Goal: Book appointment/travel/reservation

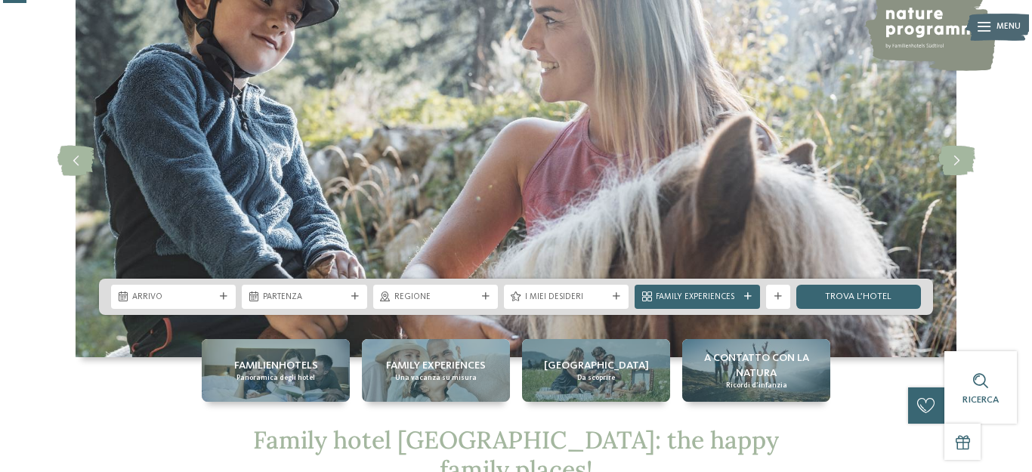
scroll to position [182, 0]
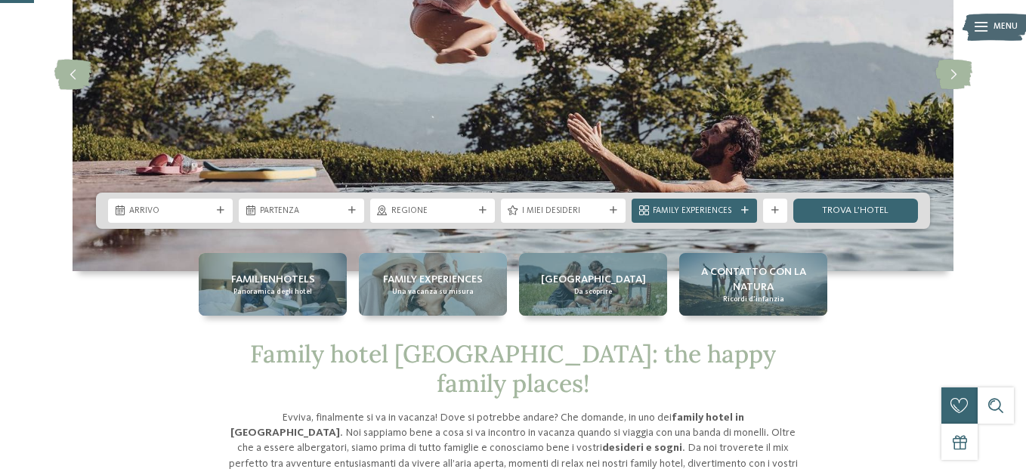
click at [613, 208] on icon at bounding box center [614, 211] width 8 height 8
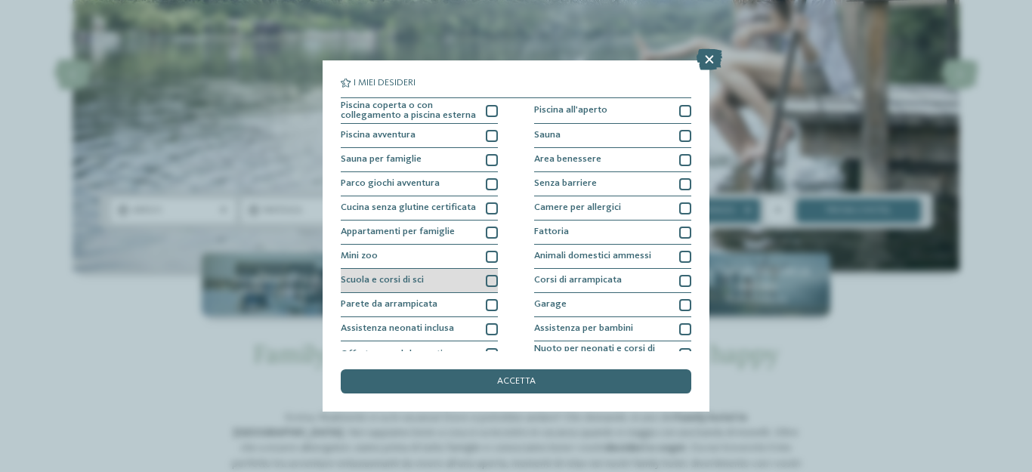
click at [489, 283] on div at bounding box center [492, 281] width 12 height 12
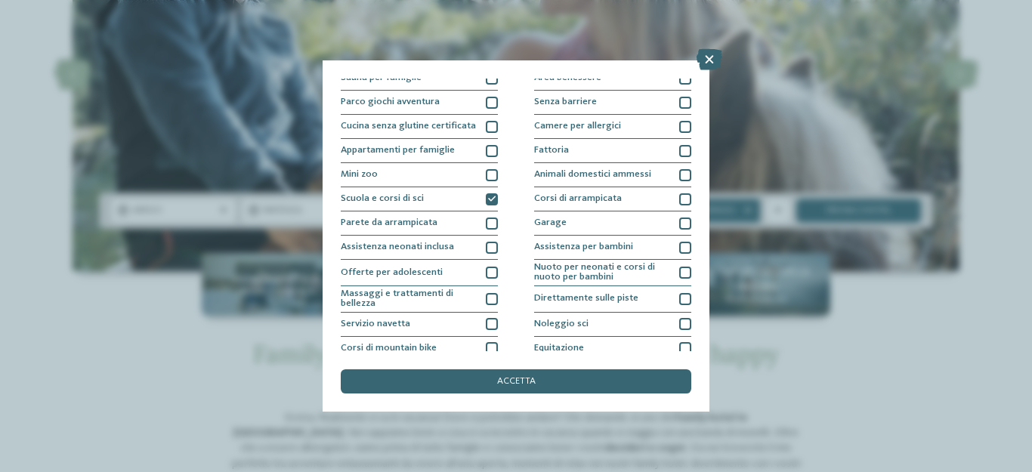
scroll to position [89, 0]
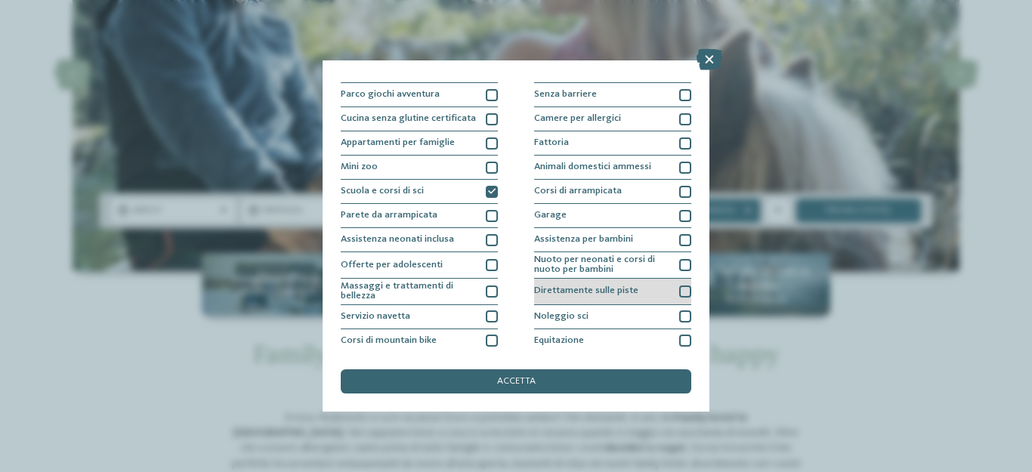
click at [679, 286] on div at bounding box center [685, 291] width 12 height 12
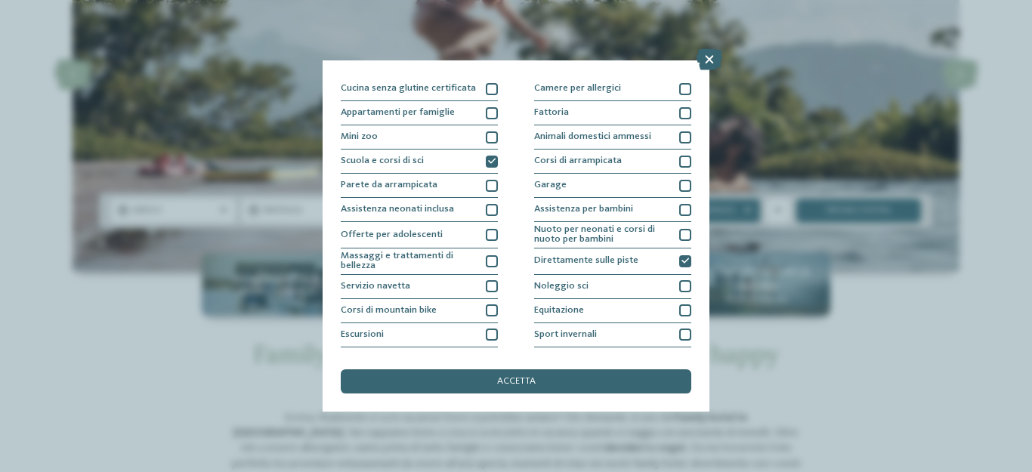
scroll to position [134, 0]
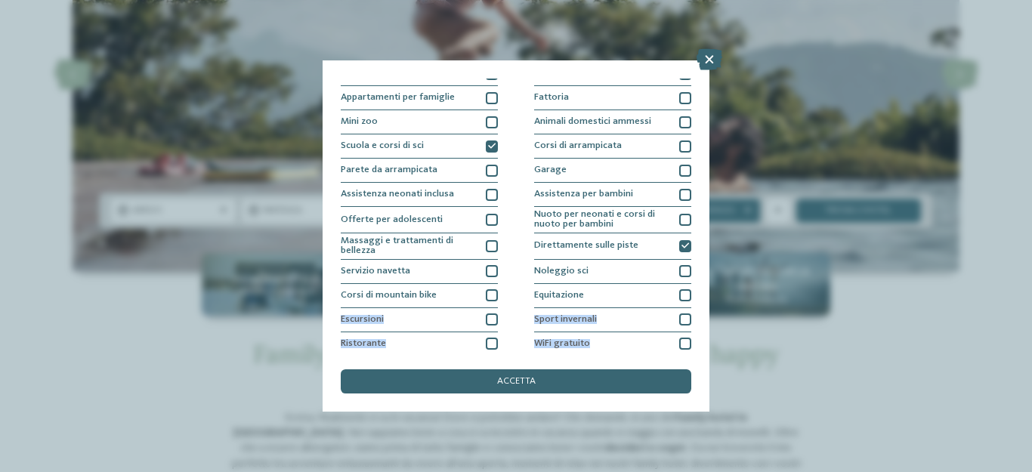
drag, startPoint x: 691, startPoint y: 304, endPoint x: 690, endPoint y: 354, distance: 50.6
click at [690, 354] on div "I miei desideri Piscina coperta o con collegamento a piscina esterna Piscina al…" at bounding box center [516, 235] width 387 height 351
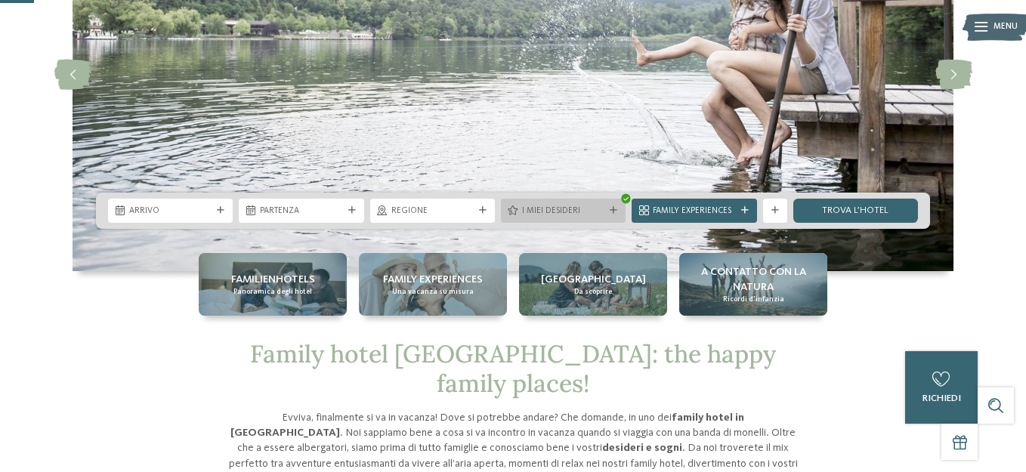
click at [582, 207] on span "I miei desideri" at bounding box center [563, 211] width 82 height 12
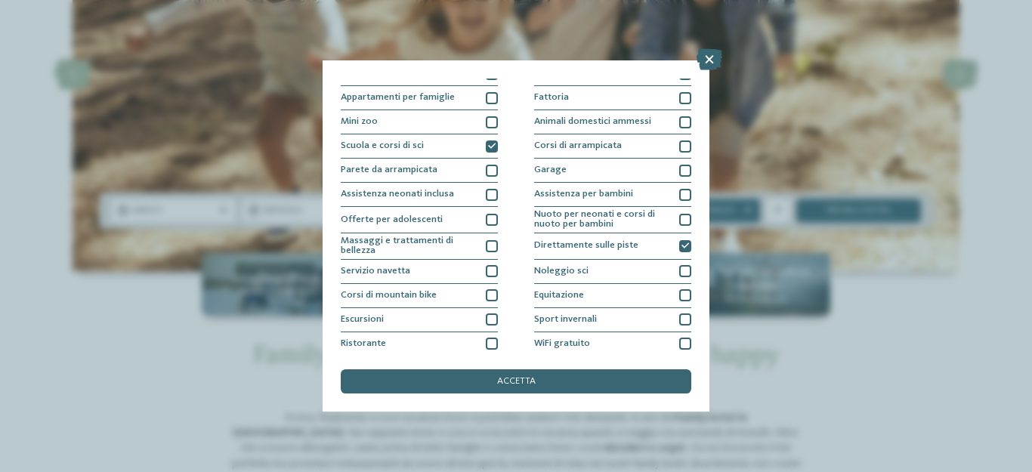
click at [693, 353] on div "I miei desideri Piscina coperta o con collegamento a piscina esterna Piscina al…" at bounding box center [516, 235] width 387 height 351
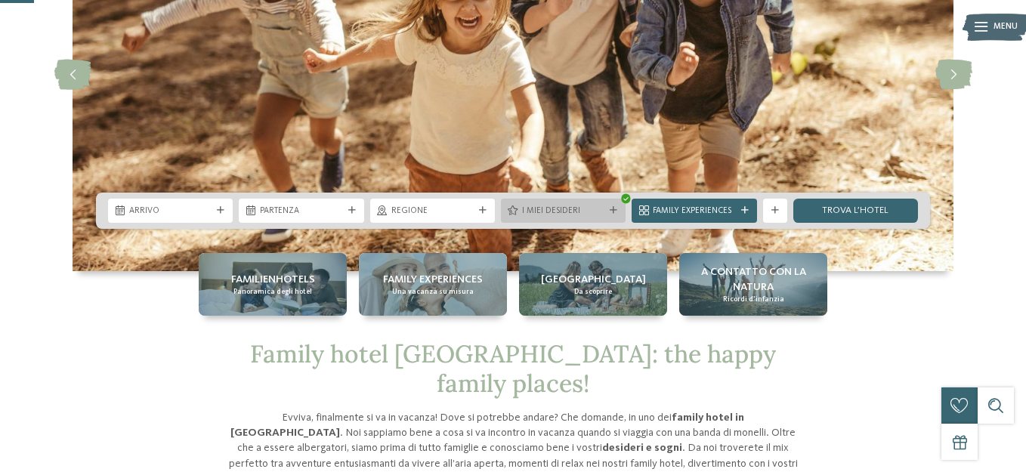
click at [603, 217] on span "I miei desideri" at bounding box center [563, 211] width 82 height 12
click at [0, 0] on span "Nuoto per neonati e corsi di nuoto per bambini" at bounding box center [0, 0] width 0 height 0
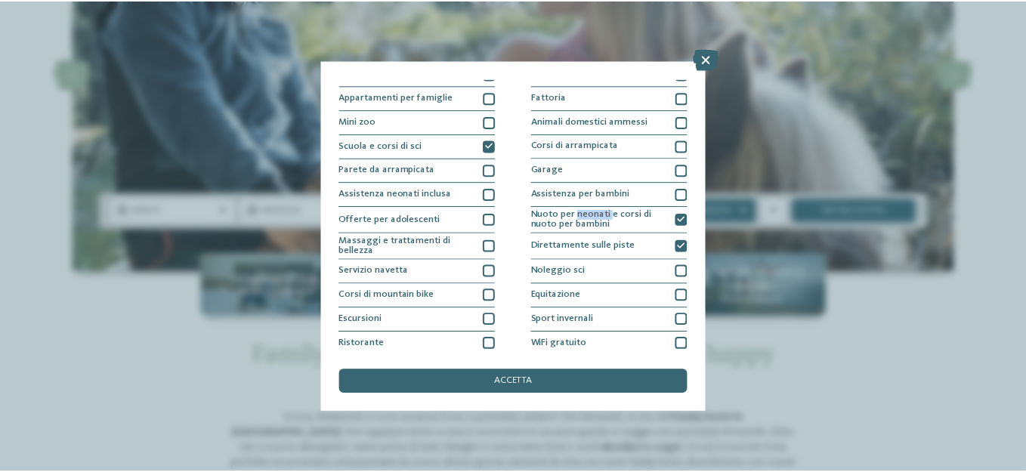
scroll to position [164, 0]
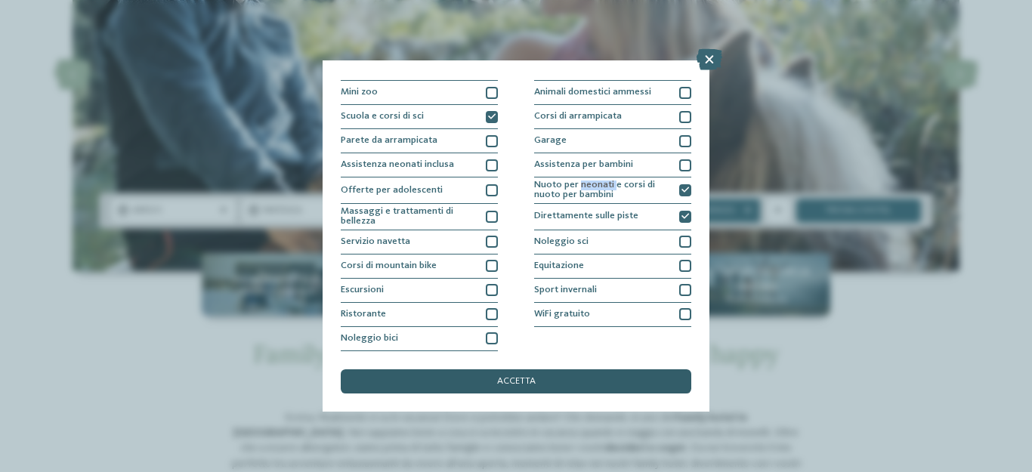
click at [543, 375] on div "accetta" at bounding box center [516, 381] width 350 height 24
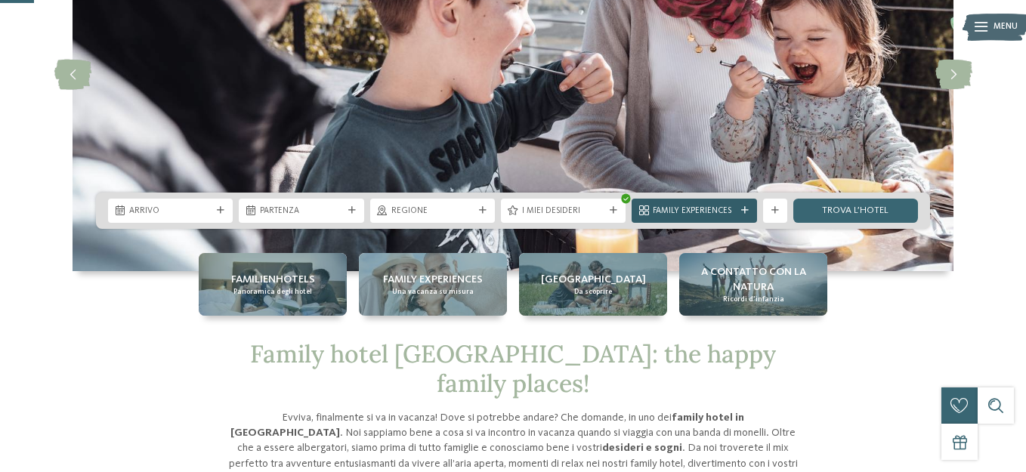
click at [707, 205] on span "Family Experiences" at bounding box center [694, 211] width 82 height 12
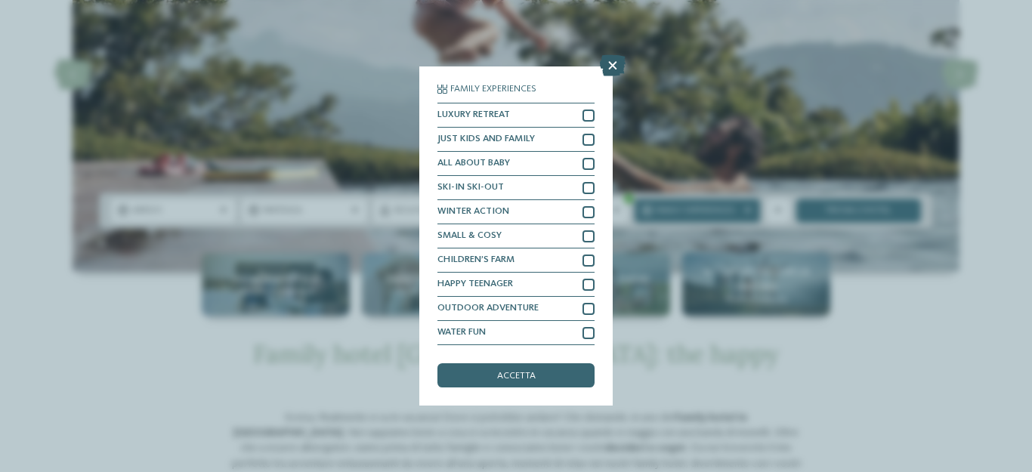
click at [610, 66] on icon at bounding box center [613, 65] width 26 height 21
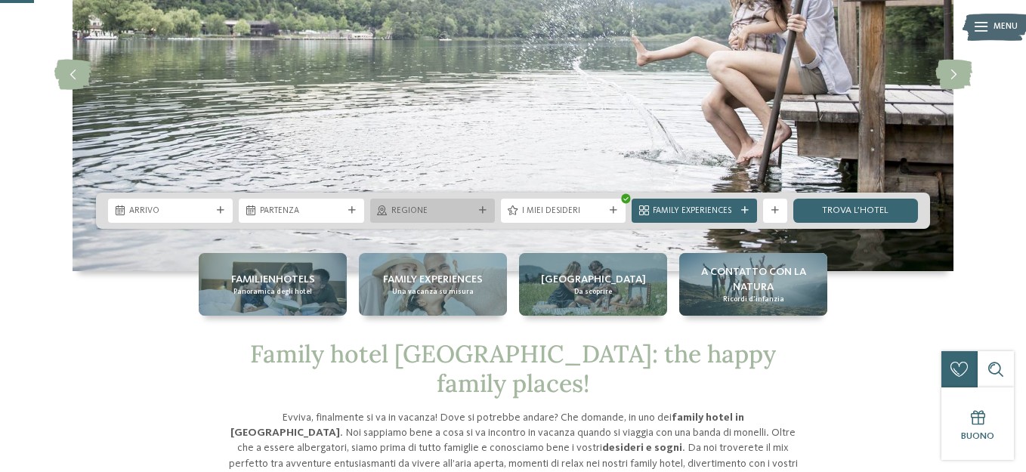
click at [479, 209] on icon at bounding box center [483, 211] width 8 height 8
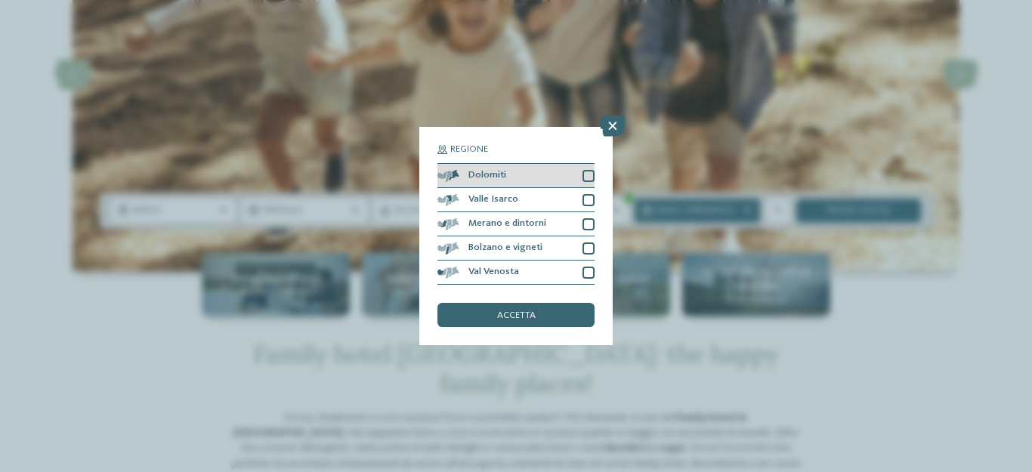
click at [485, 171] on span "Dolomiti" at bounding box center [487, 176] width 38 height 10
click at [521, 319] on span "accetta" at bounding box center [516, 316] width 39 height 10
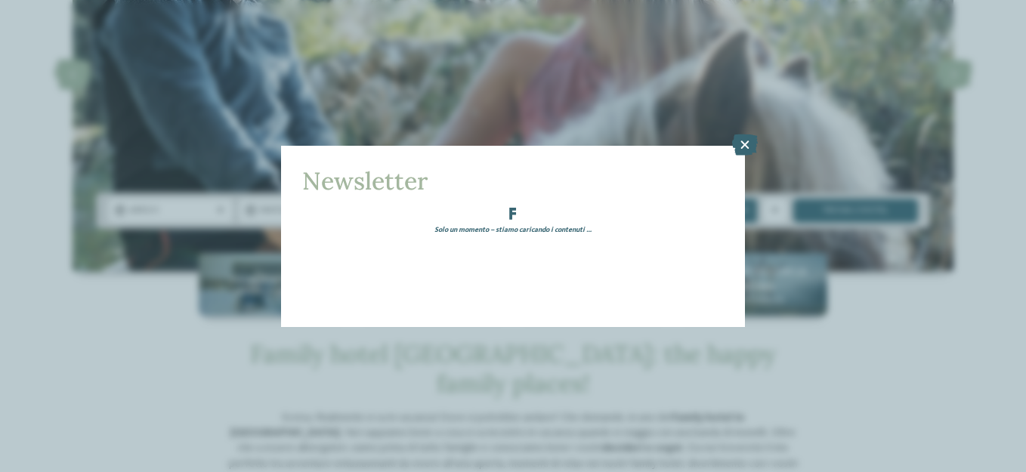
click at [223, 206] on div "Newsletter Solo un momento – stiamo caricando i contenuti …" at bounding box center [513, 236] width 1026 height 472
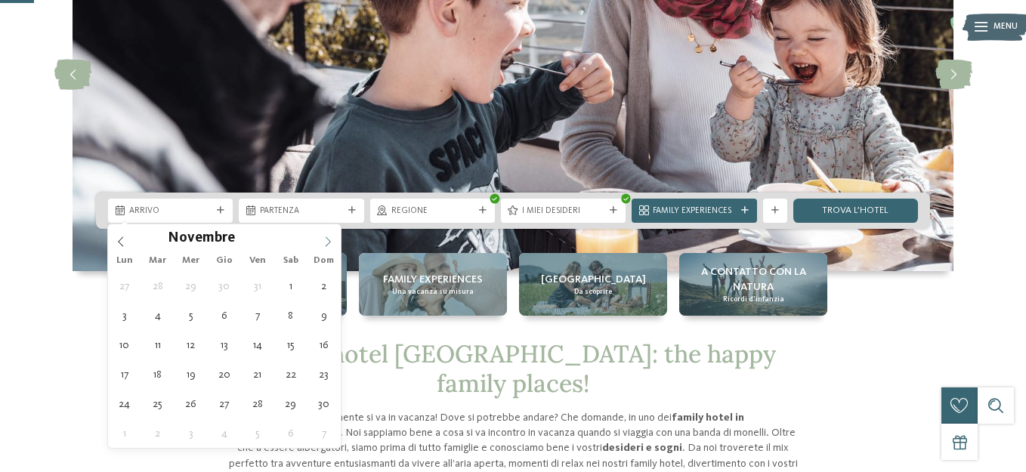
click at [328, 239] on icon at bounding box center [328, 241] width 5 height 10
type input "****"
click at [328, 239] on icon at bounding box center [328, 241] width 5 height 10
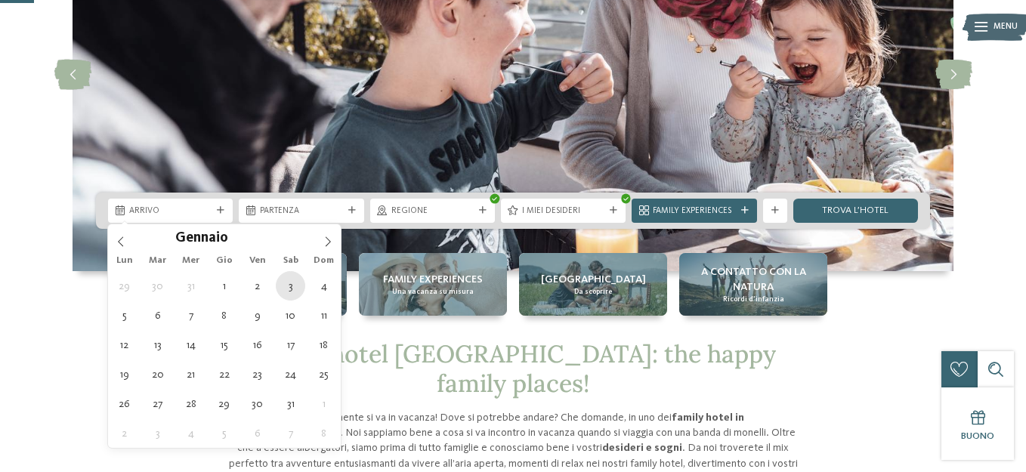
type div "[DATE]"
type input "****"
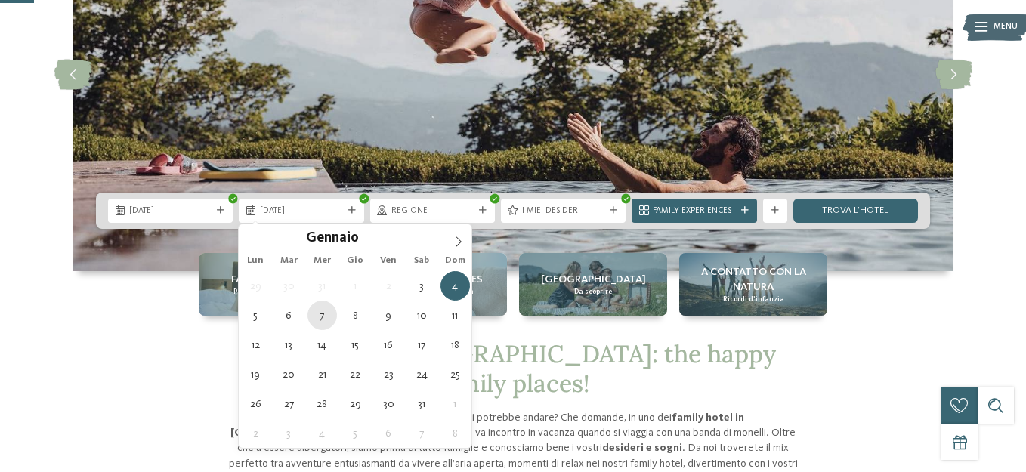
type div "[DATE]"
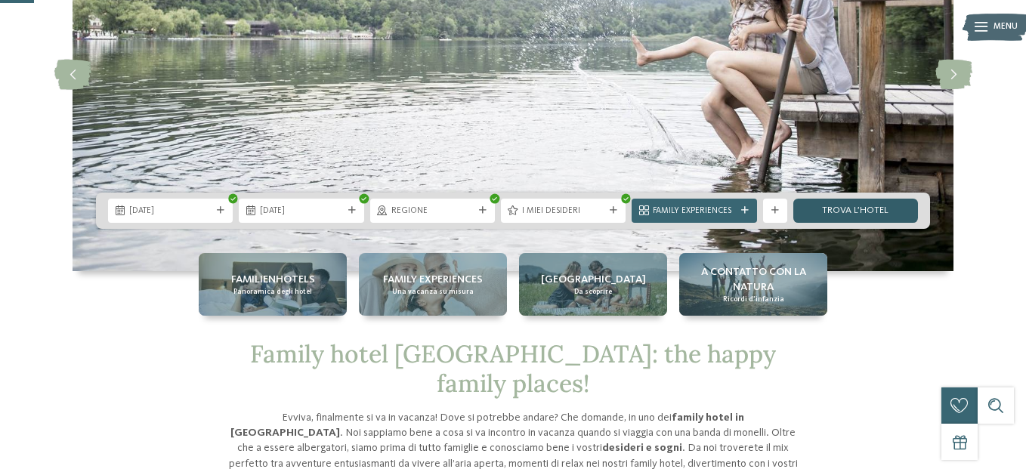
click at [841, 208] on link "trova l’hotel" at bounding box center [855, 211] width 125 height 24
